Goal: Information Seeking & Learning: Learn about a topic

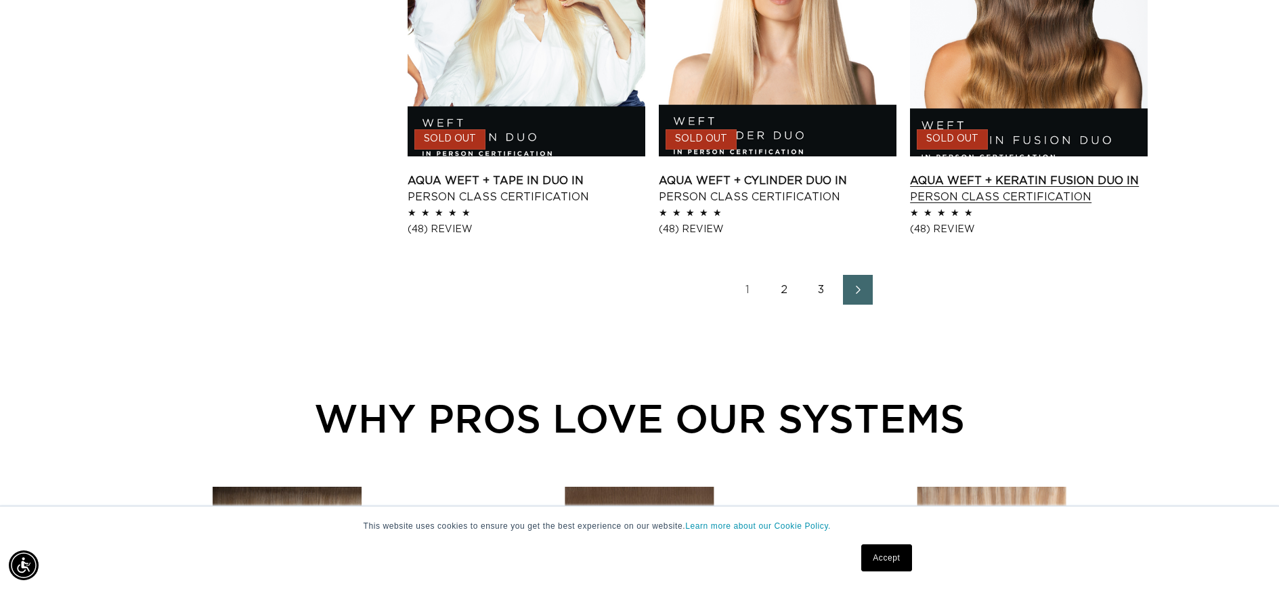
scroll to position [0, 1183]
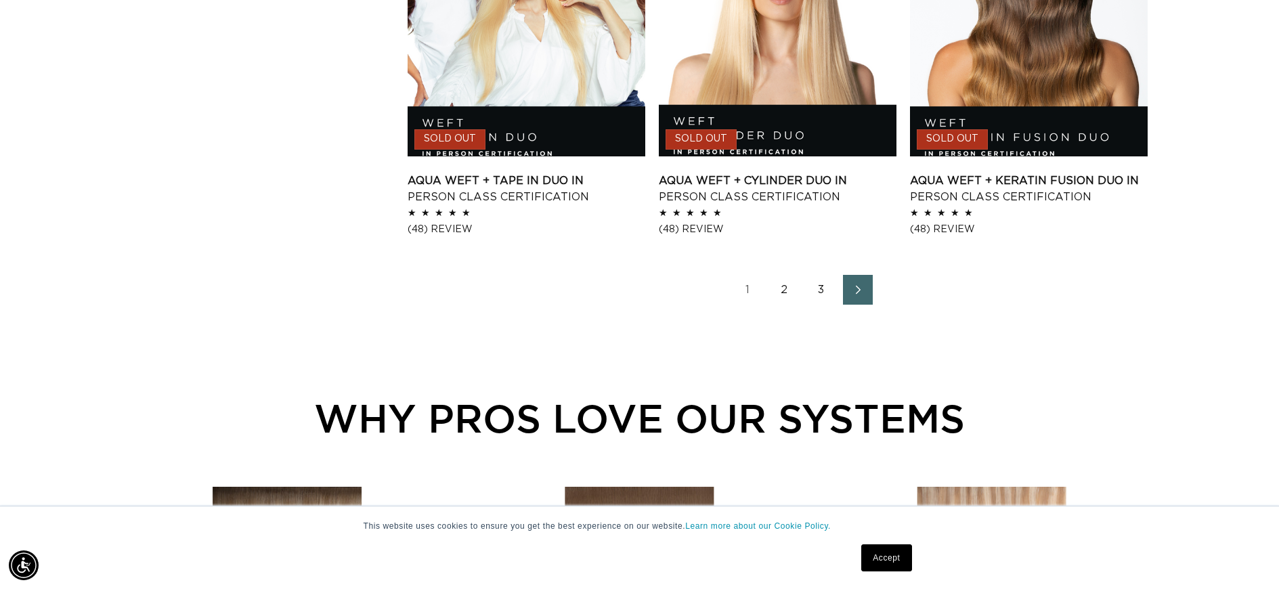
click at [871, 291] on link "Next page" at bounding box center [858, 290] width 30 height 30
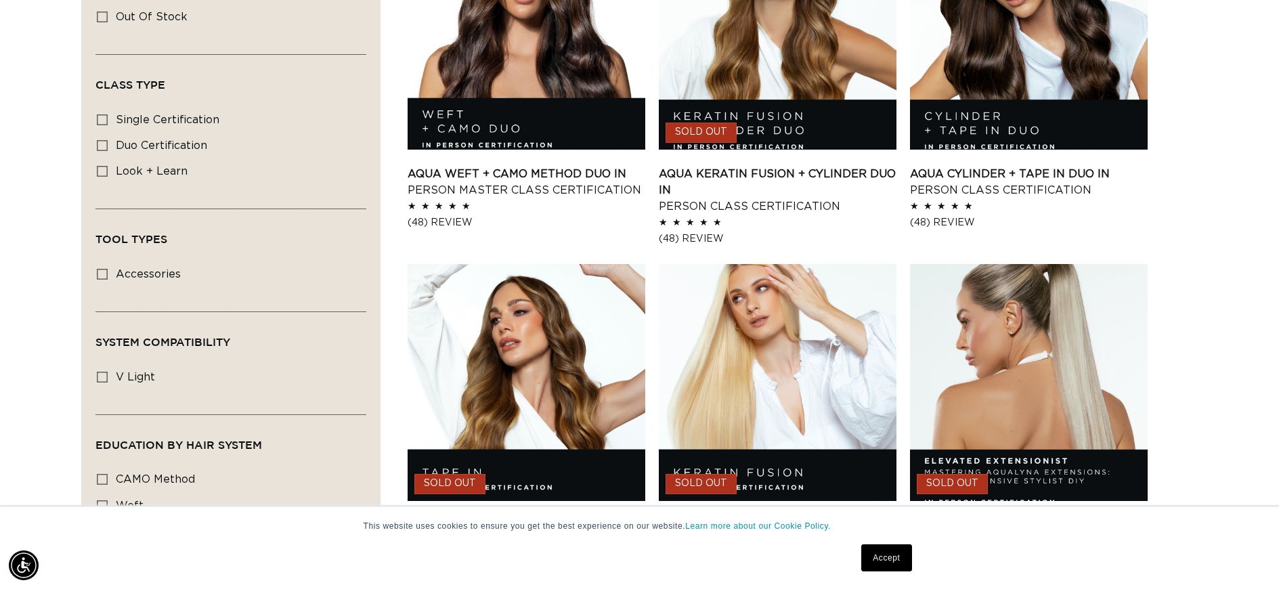
scroll to position [579, 0]
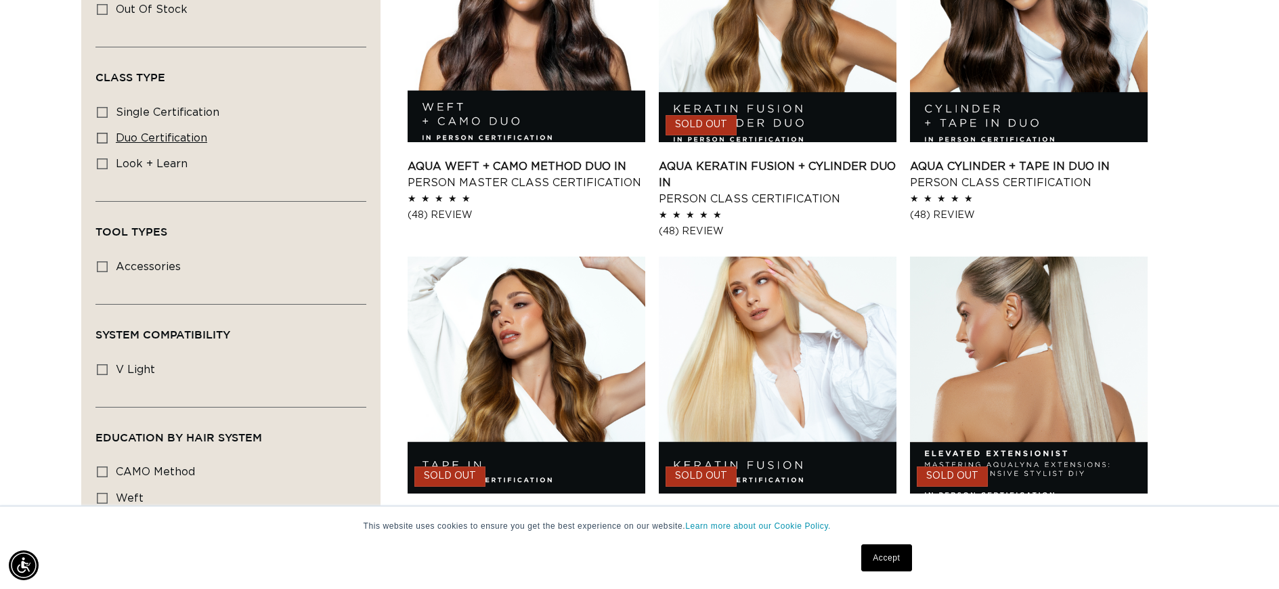
click at [164, 135] on span "duo certification" at bounding box center [161, 138] width 91 height 11
click at [108, 135] on input "duo certification duo certification (15 products)" at bounding box center [102, 138] width 11 height 11
checkbox input "true"
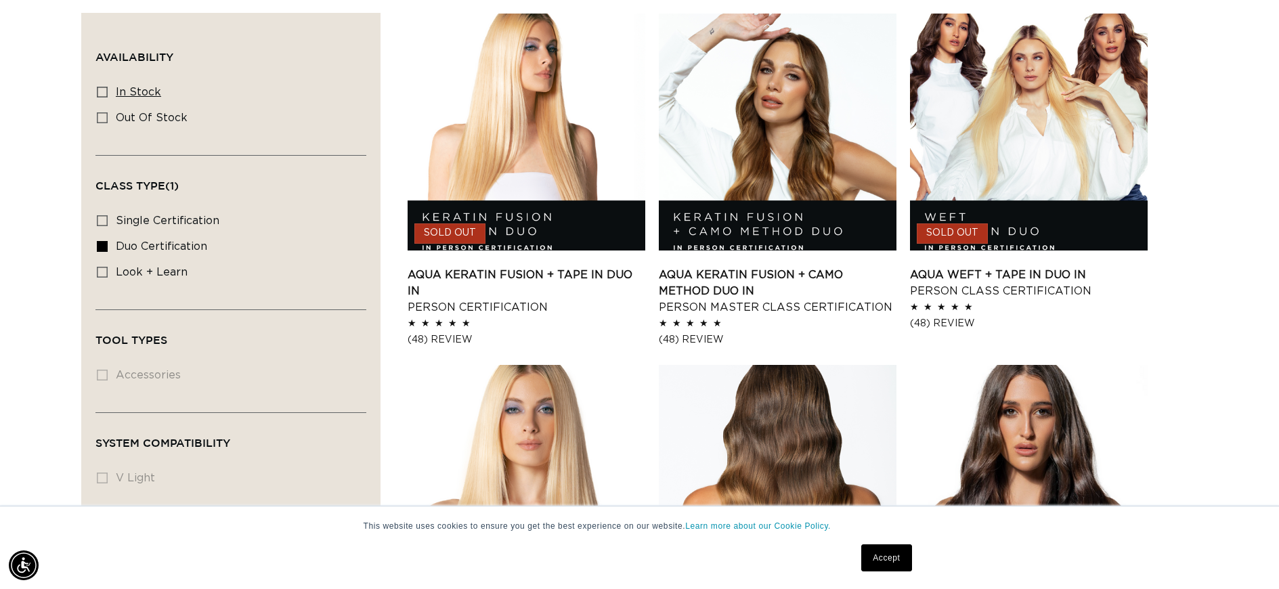
click at [123, 87] on span "In stock" at bounding box center [138, 92] width 45 height 11
click at [108, 87] on input "In stock In stock (7 products)" at bounding box center [102, 92] width 11 height 11
checkbox input "true"
